Goal: Check status: Check status

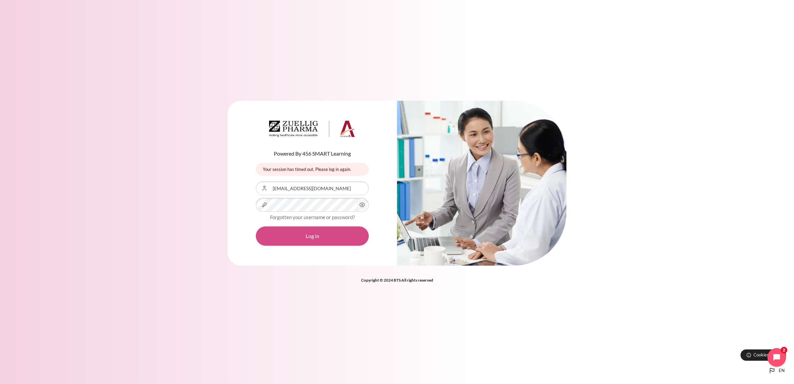
click at [316, 235] on button "Log in" at bounding box center [312, 235] width 113 height 19
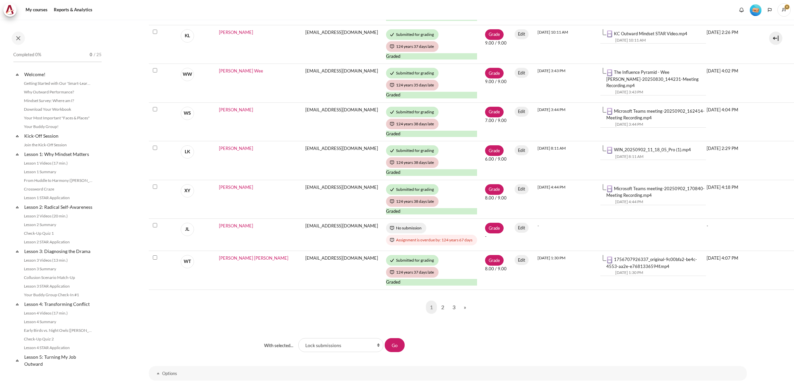
scroll to position [626, 0]
click at [441, 307] on link "2" at bounding box center [442, 306] width 11 height 13
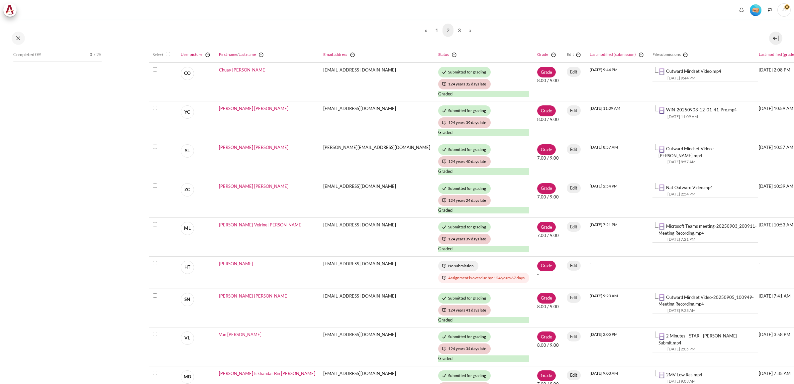
scroll to position [626, 0]
